Goal: Transaction & Acquisition: Purchase product/service

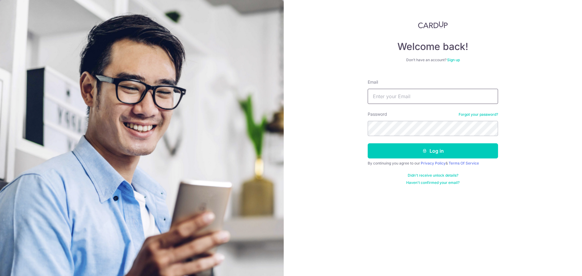
click at [377, 94] on input "Email" at bounding box center [433, 96] width 130 height 15
type input "[EMAIL_ADDRESS][DOMAIN_NAME]"
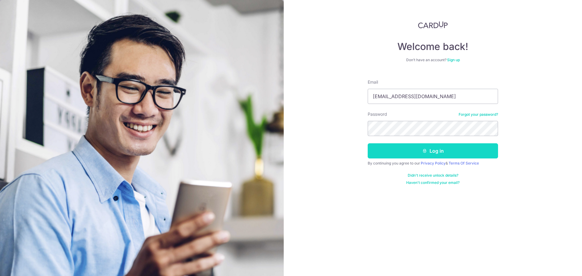
click at [431, 151] on button "Log in" at bounding box center [433, 150] width 130 height 15
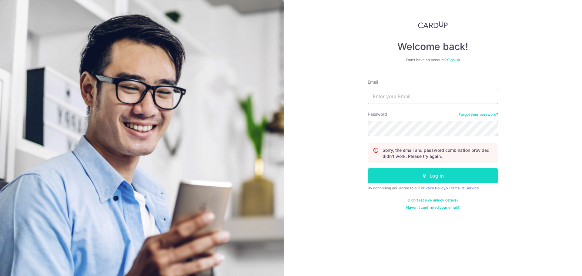
click at [425, 179] on button "Log in" at bounding box center [433, 175] width 130 height 15
click at [413, 101] on input "Email" at bounding box center [433, 96] width 130 height 15
click at [413, 100] on input "Email" at bounding box center [433, 96] width 130 height 15
type input "[EMAIL_ADDRESS][DOMAIN_NAME]"
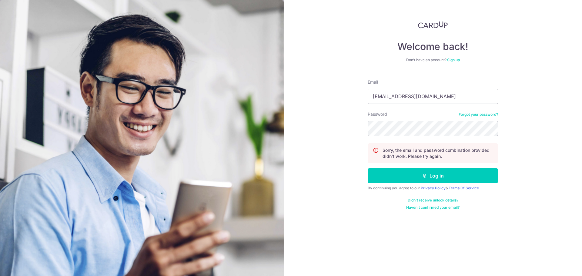
click at [481, 114] on link "Forgot your password?" at bounding box center [478, 114] width 39 height 5
click at [511, 127] on div "Welcome back! Don’t have an account? Sign up Email DAOADUC@GMAIL.COM Password F…" at bounding box center [433, 138] width 298 height 276
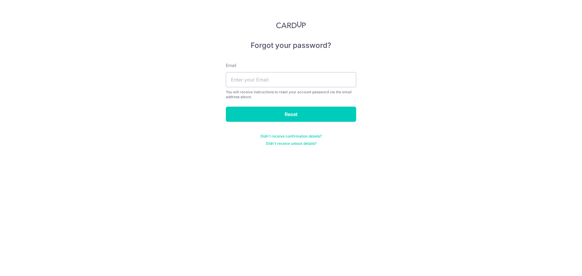
click at [485, 115] on div "Forgot your password? Email You will receive instructions to reset your account…" at bounding box center [291, 138] width 582 height 276
click at [253, 76] on input "text" at bounding box center [291, 79] width 130 height 15
type input "DAOADUC@GMAIL.COM"
click at [255, 119] on input "Reset" at bounding box center [291, 114] width 130 height 15
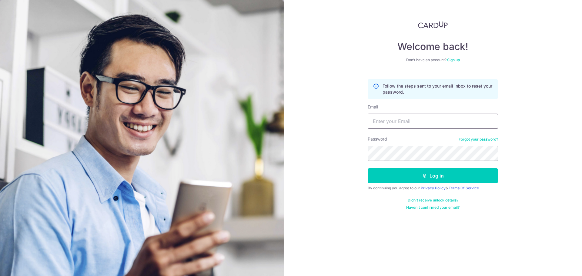
click at [400, 122] on input "Email" at bounding box center [433, 121] width 130 height 15
type input "DAOADUC@GMAIL.COM"
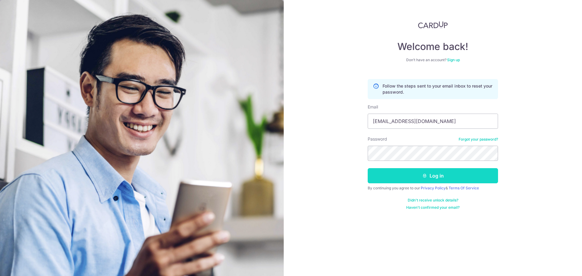
click at [447, 176] on button "Log in" at bounding box center [433, 175] width 130 height 15
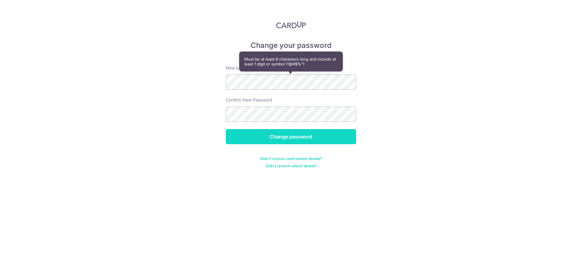
click at [282, 141] on input "Change password" at bounding box center [291, 136] width 130 height 15
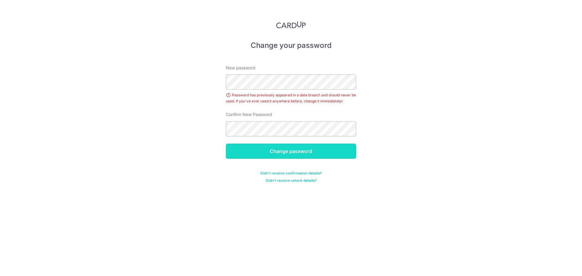
click at [275, 149] on input "Change password" at bounding box center [291, 151] width 130 height 15
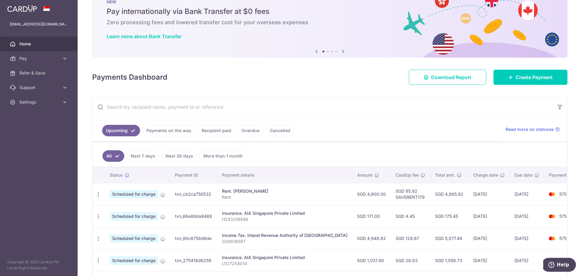
scroll to position [30, 0]
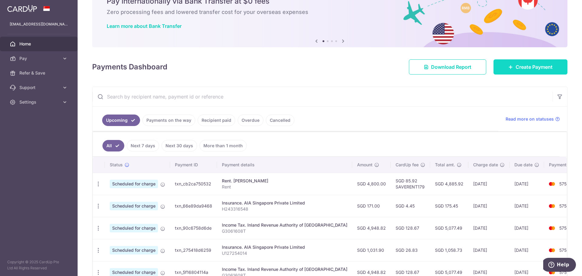
click at [519, 70] on span "Create Payment" at bounding box center [534, 66] width 37 height 7
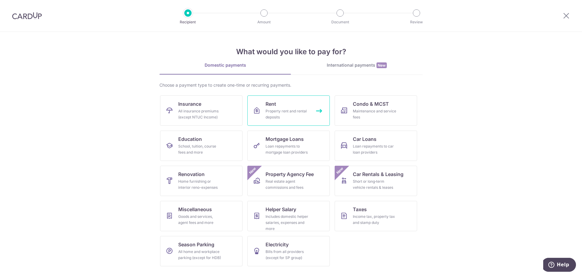
click at [274, 115] on div "Property rent and rental deposits" at bounding box center [288, 114] width 44 height 12
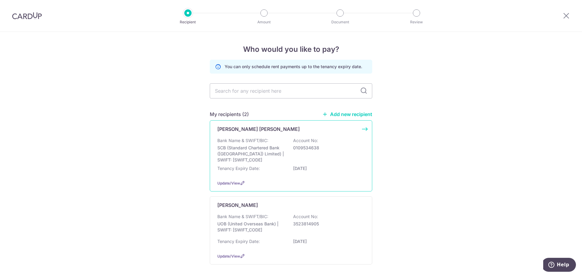
click at [260, 157] on p "SCB (Standard Chartered Bank ([GEOGRAPHIC_DATA]) Limited) | SWIFT: [SWIFT_CODE]" at bounding box center [251, 154] width 68 height 18
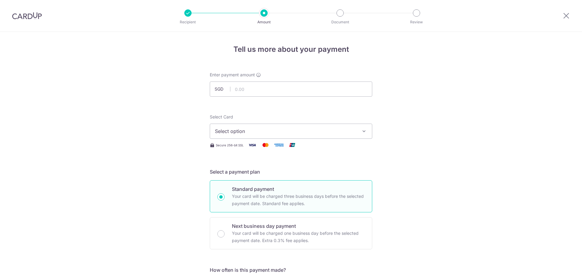
click at [242, 90] on input "text" at bounding box center [291, 89] width 163 height 15
type input "10,200.00"
click at [235, 133] on span "Select option" at bounding box center [285, 131] width 141 height 7
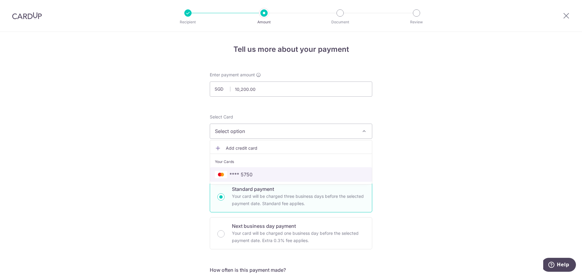
click at [236, 171] on link "**** 5750" at bounding box center [291, 174] width 162 height 15
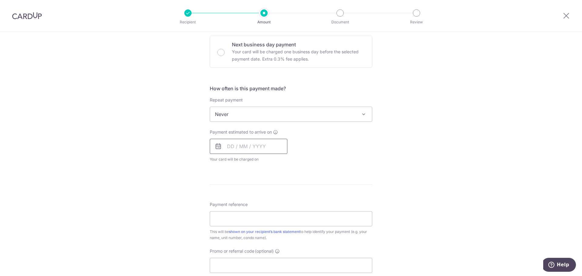
scroll to position [182, 0]
click at [233, 144] on input "text" at bounding box center [249, 146] width 78 height 15
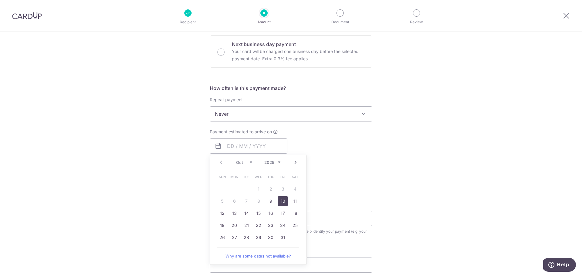
click at [282, 202] on link "10" at bounding box center [283, 201] width 10 height 10
type input "10/10/2025"
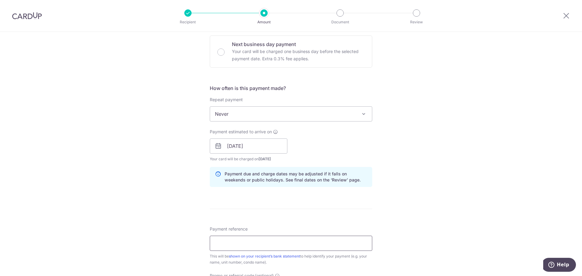
click at [240, 247] on input "Payment reference" at bounding box center [291, 243] width 163 height 15
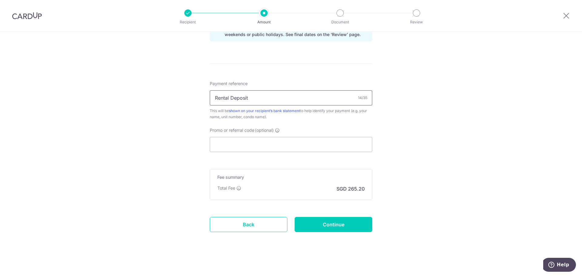
scroll to position [329, 0]
type input "Rental Deposit"
click at [241, 144] on input "Promo or referral code (optional)" at bounding box center [291, 143] width 163 height 15
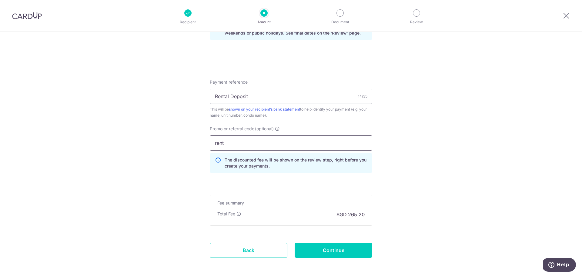
drag, startPoint x: 229, startPoint y: 143, endPoint x: 193, endPoint y: 140, distance: 35.9
click at [193, 140] on div "Tell us more about your payment Enter payment amount SGD 10,200.00 10200.00 Sel…" at bounding box center [291, 3] width 582 height 601
paste input "SAVERENT179"
type input "SAVERENT179"
click at [323, 255] on input "Continue" at bounding box center [334, 250] width 78 height 15
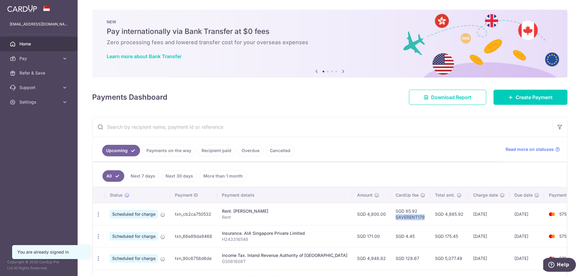
drag, startPoint x: 372, startPoint y: 217, endPoint x: 403, endPoint y: 221, distance: 30.5
click at [403, 220] on td "SGD 85.92 SAVERENT179" at bounding box center [410, 214] width 39 height 22
copy td "SAVERENT179"
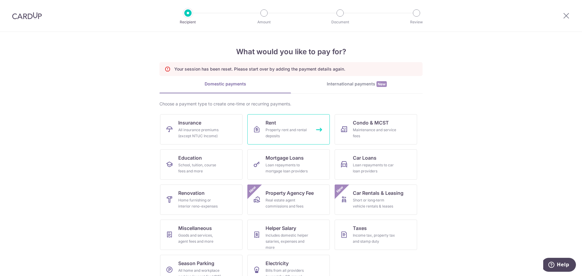
drag, startPoint x: 273, startPoint y: 128, endPoint x: 243, endPoint y: 119, distance: 31.0
click at [273, 128] on div "Property rent and rental deposits" at bounding box center [288, 133] width 44 height 12
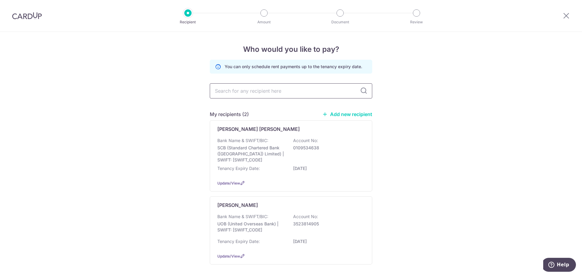
click at [252, 97] on input "text" at bounding box center [291, 90] width 163 height 15
click at [246, 140] on p "Bank Name & SWIFT/BIC:" at bounding box center [242, 141] width 51 height 6
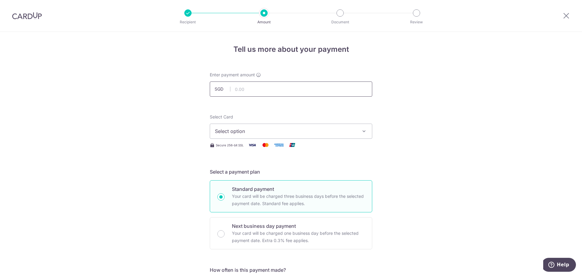
click at [253, 88] on input "text" at bounding box center [291, 89] width 163 height 15
type input "10,200.00"
click at [256, 133] on span "Select option" at bounding box center [285, 131] width 141 height 7
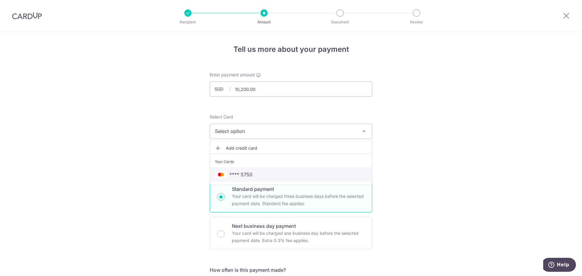
click at [238, 173] on span "**** 5750" at bounding box center [241, 174] width 23 height 7
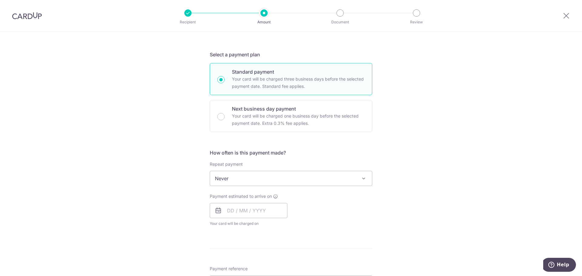
scroll to position [121, 0]
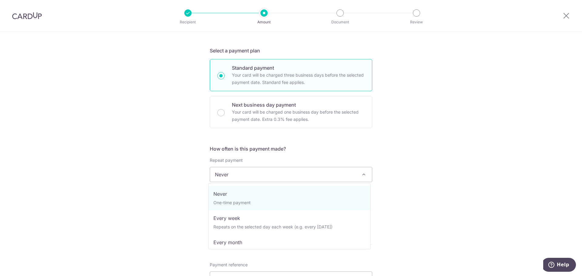
click at [233, 180] on span "Never" at bounding box center [291, 174] width 162 height 15
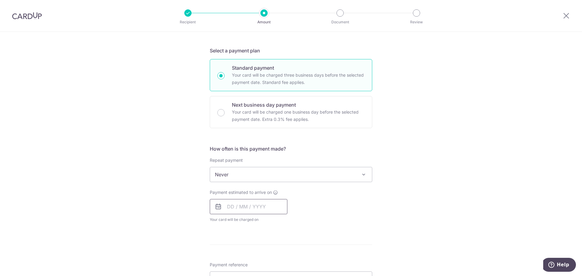
click at [240, 206] on input "text" at bounding box center [249, 206] width 78 height 15
click at [221, 170] on span "Never" at bounding box center [291, 174] width 162 height 15
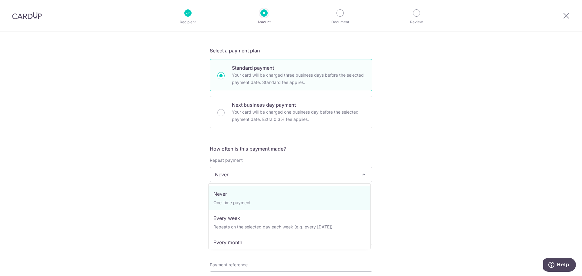
click at [223, 170] on span "Never" at bounding box center [291, 174] width 162 height 15
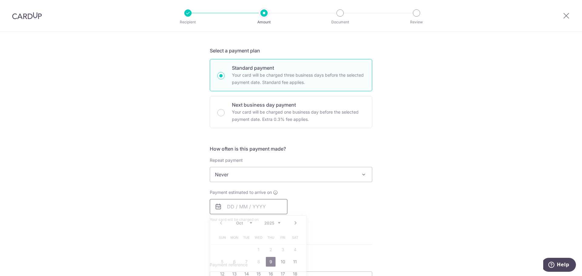
click at [232, 206] on input "text" at bounding box center [249, 206] width 78 height 15
click at [282, 263] on link "10" at bounding box center [283, 262] width 10 height 10
type input "10/10/2025"
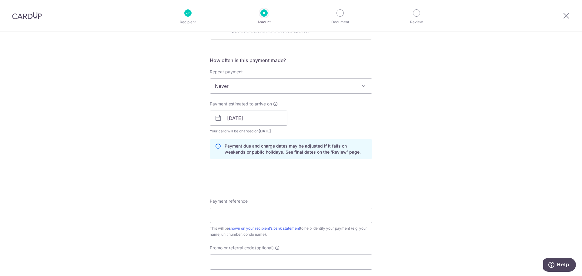
scroll to position [212, 0]
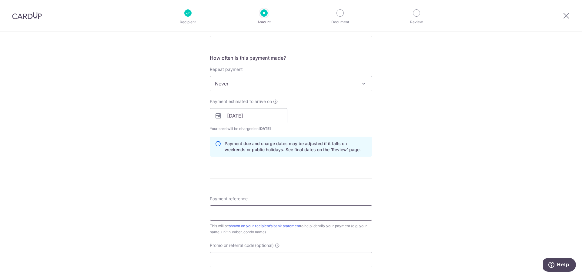
click at [226, 216] on input "Payment reference" at bounding box center [291, 213] width 163 height 15
type input "Rental Deposit"
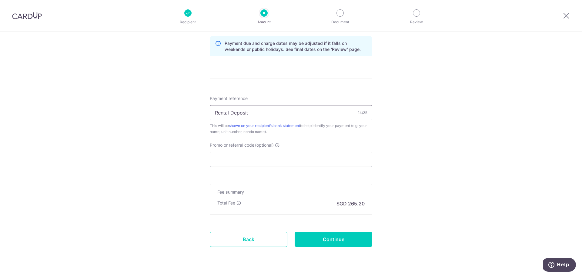
scroll to position [329, 0]
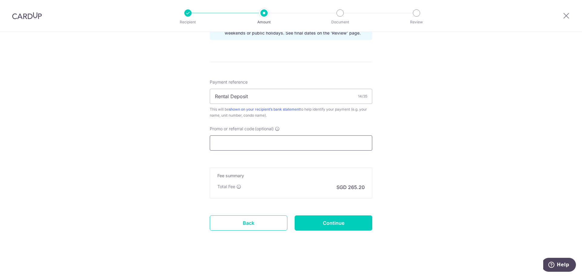
click at [235, 139] on input "Promo or referral code (optional)" at bounding box center [291, 143] width 163 height 15
paste input "SAVERENT179"
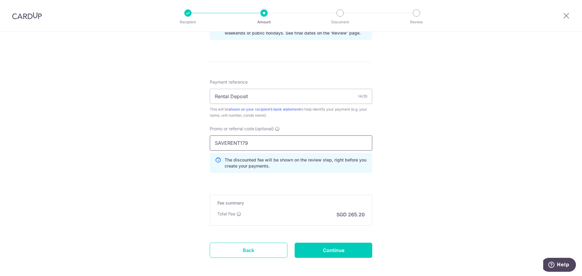
type input "SAVERENT179"
click at [186, 189] on div "Tell us more about your payment Enter payment amount SGD 10,200.00 10200.00 Sel…" at bounding box center [291, 3] width 582 height 601
click at [310, 244] on input "Continue" at bounding box center [334, 250] width 78 height 15
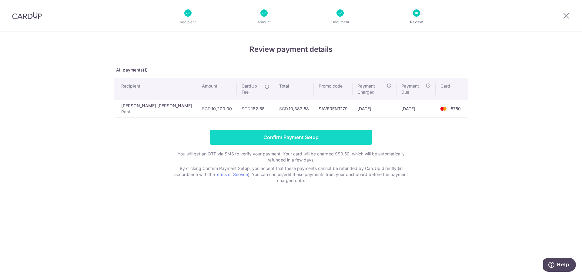
click at [264, 132] on input "Confirm Payment Setup" at bounding box center [291, 137] width 163 height 15
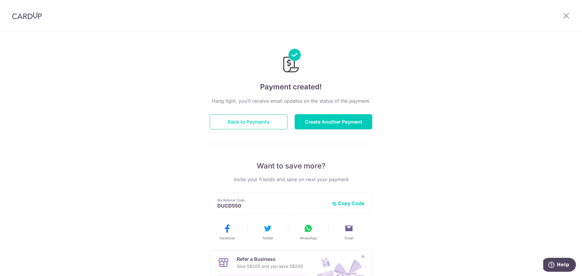
click at [246, 123] on button "Back to Payments" at bounding box center [249, 121] width 78 height 15
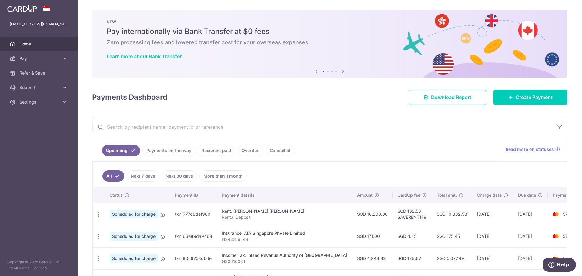
drag, startPoint x: 275, startPoint y: 214, endPoint x: 293, endPoint y: 213, distance: 18.2
click at [293, 213] on div "Rent. [PERSON_NAME] [PERSON_NAME]" at bounding box center [285, 211] width 126 height 6
drag, startPoint x: 337, startPoint y: 216, endPoint x: 364, endPoint y: 217, distance: 27.3
click at [364, 217] on td "SGD 10,200.00" at bounding box center [372, 214] width 40 height 22
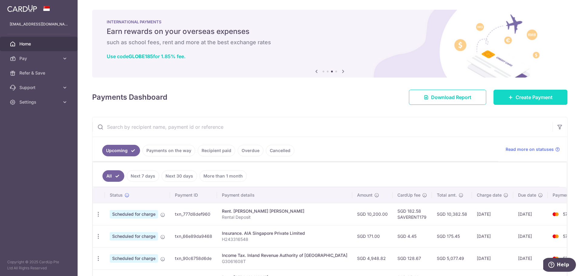
click at [511, 96] on link "Create Payment" at bounding box center [531, 97] width 74 height 15
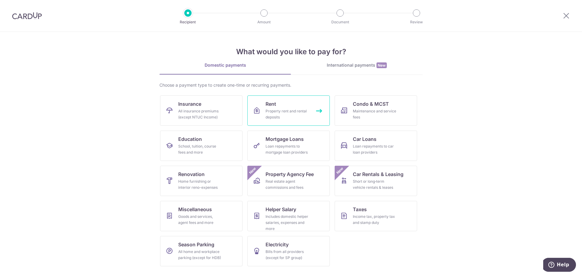
click at [270, 119] on div "Property rent and rental deposits" at bounding box center [288, 114] width 44 height 12
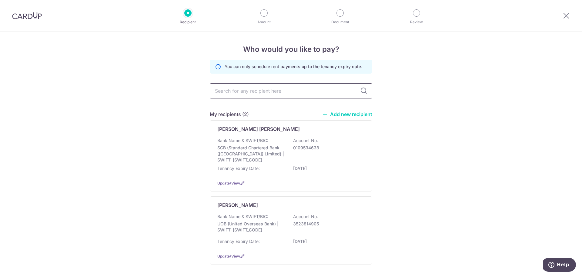
click at [249, 94] on input "text" at bounding box center [291, 90] width 163 height 15
click at [250, 132] on p "[PERSON_NAME] [PERSON_NAME]" at bounding box center [258, 129] width 82 height 7
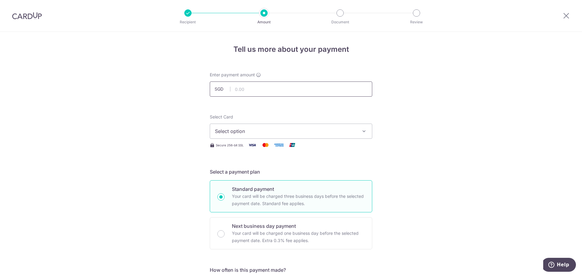
click at [251, 93] on input "text" at bounding box center [291, 89] width 163 height 15
type input "5,100.00"
click at [257, 132] on span "Select option" at bounding box center [285, 131] width 141 height 7
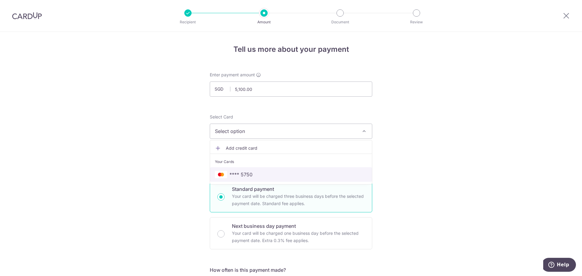
click at [234, 169] on link "**** 5750" at bounding box center [291, 174] width 162 height 15
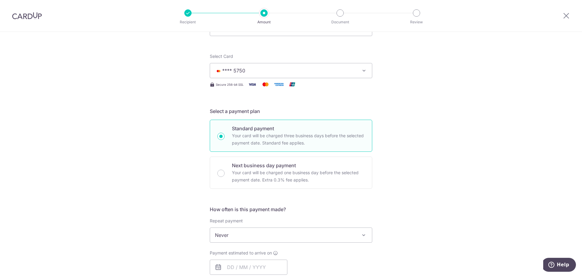
scroll to position [152, 0]
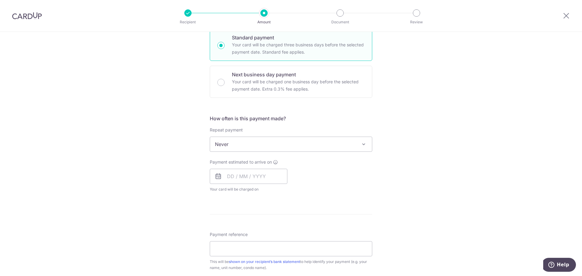
click at [244, 144] on span "Never" at bounding box center [291, 144] width 162 height 15
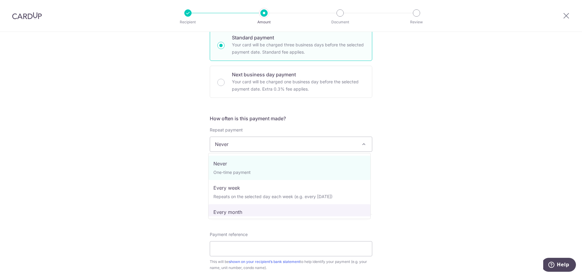
select select "3"
type input "01/11/2027"
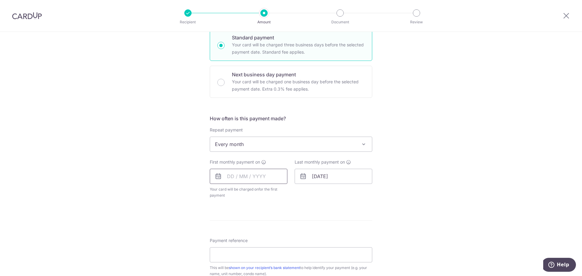
click at [245, 180] on input "text" at bounding box center [249, 176] width 78 height 15
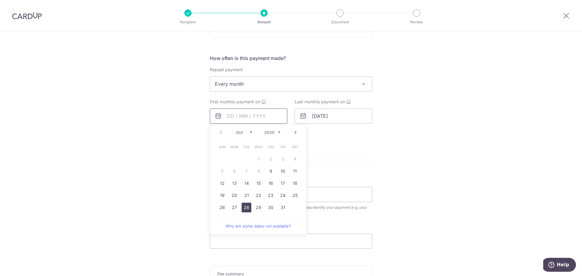
scroll to position [212, 0]
click at [226, 135] on div "Prev Next Oct Nov Dec 2025 2026 2027 2028 2029 2030 2031 2032 2033 2034 2035" at bounding box center [258, 132] width 96 height 15
click at [293, 132] on link "Next" at bounding box center [295, 132] width 7 height 7
click at [234, 207] on link "24" at bounding box center [235, 208] width 10 height 10
type input "[DATE]"
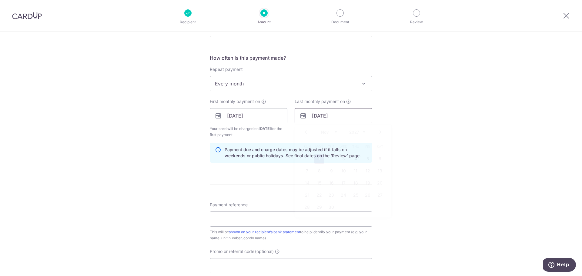
click at [337, 118] on input "01/11/2027" at bounding box center [334, 115] width 78 height 15
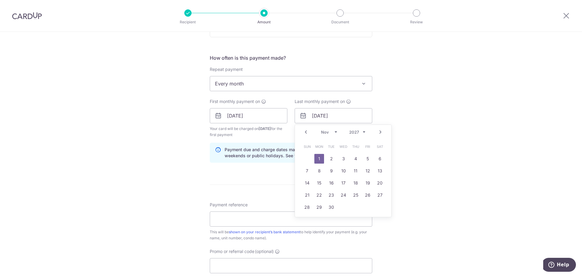
click at [305, 132] on link "Prev" at bounding box center [305, 132] width 7 height 7
click at [305, 134] on link "Prev" at bounding box center [305, 132] width 7 height 7
click at [368, 196] on link "24" at bounding box center [368, 195] width 10 height 10
type input "24/09/2027"
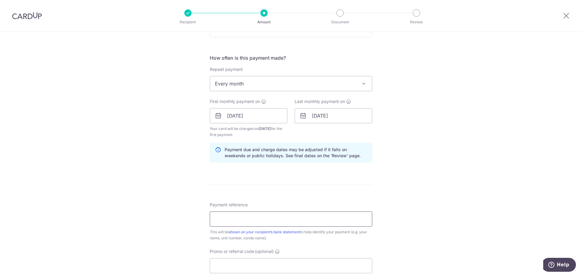
click at [248, 216] on input "Payment reference" at bounding box center [291, 219] width 163 height 15
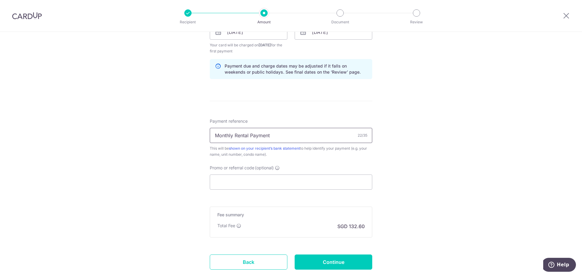
scroll to position [303, 0]
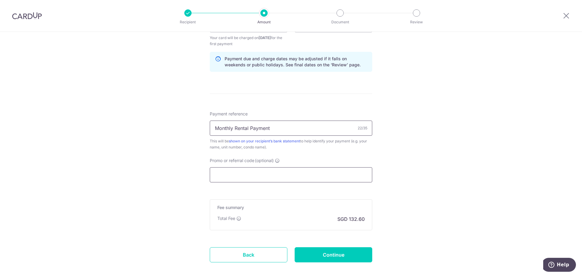
type input "Monthly Rental Payment"
click at [236, 176] on input "Promo or referral code (optional)" at bounding box center [291, 174] width 163 height 15
paste input "SAVERENT179"
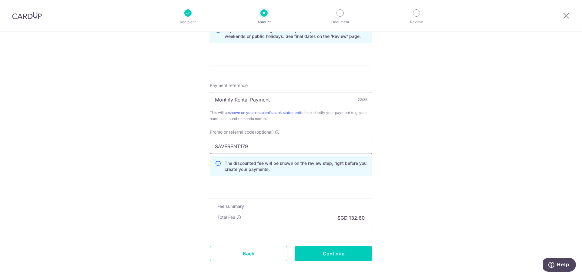
scroll to position [362, 0]
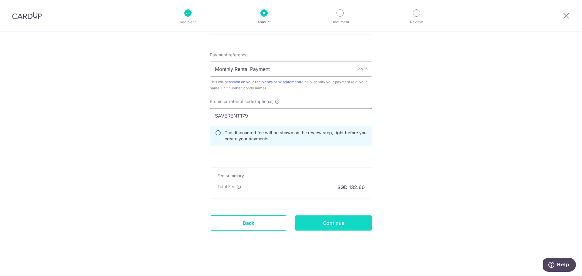
type input "SAVERENT179"
click at [318, 223] on input "Continue" at bounding box center [334, 223] width 78 height 15
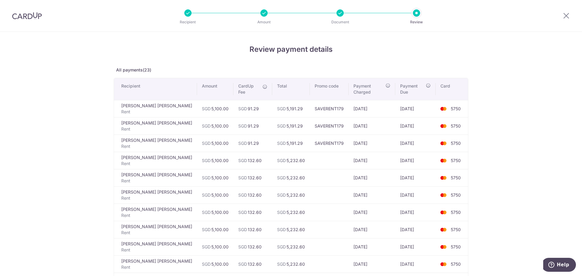
drag, startPoint x: 332, startPoint y: 103, endPoint x: 360, endPoint y: 106, distance: 27.5
click at [360, 106] on td "[DATE]" at bounding box center [372, 108] width 47 height 17
drag, startPoint x: 339, startPoint y: 153, endPoint x: 362, endPoint y: 155, distance: 23.5
click at [362, 155] on td "[DATE]" at bounding box center [372, 160] width 47 height 17
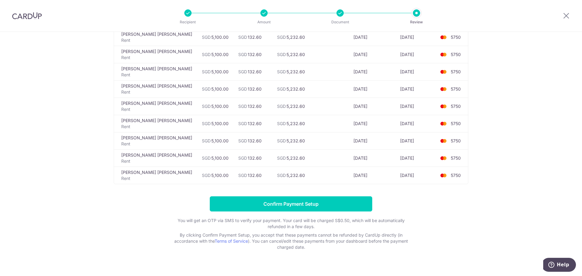
scroll to position [317, 0]
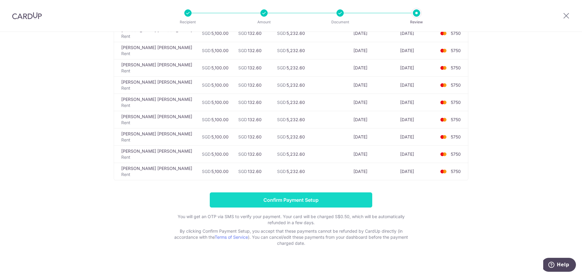
click at [292, 199] on input "Confirm Payment Setup" at bounding box center [291, 200] width 163 height 15
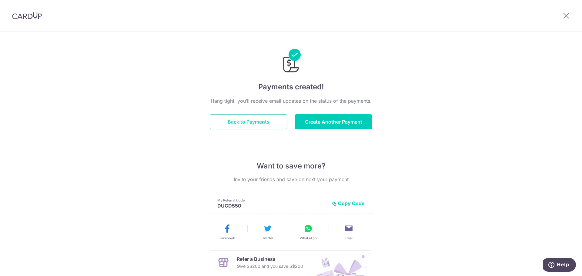
click at [242, 124] on button "Back to Payments" at bounding box center [249, 121] width 78 height 15
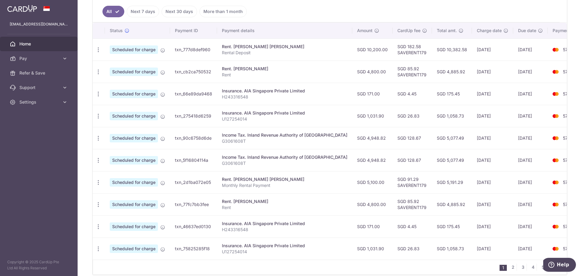
scroll to position [182, 0]
